Goal: Find specific page/section: Find specific page/section

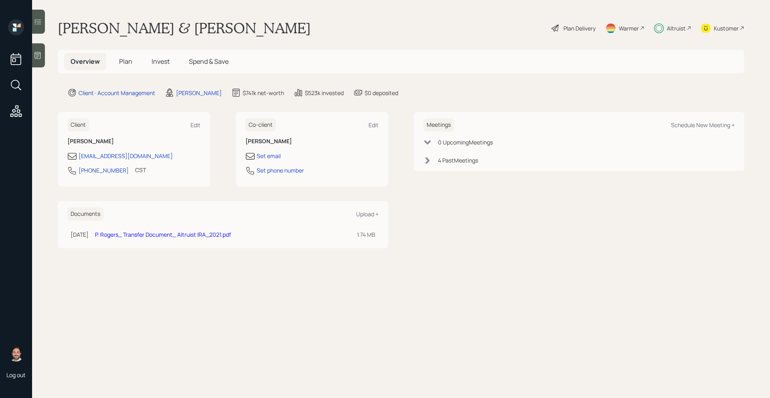
click at [685, 30] on div "Altruist" at bounding box center [676, 28] width 19 height 8
click at [686, 24] on div "Altruist" at bounding box center [672, 28] width 37 height 18
